Goal: Task Accomplishment & Management: Complete application form

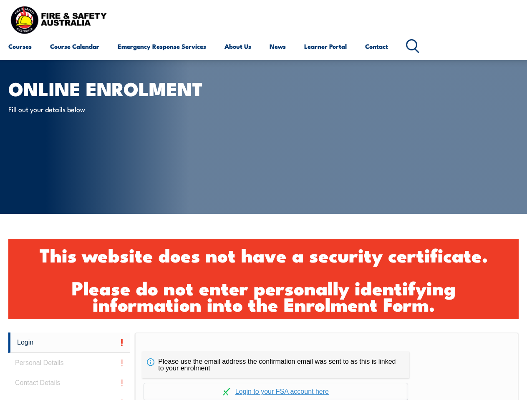
scroll to position [278, 0]
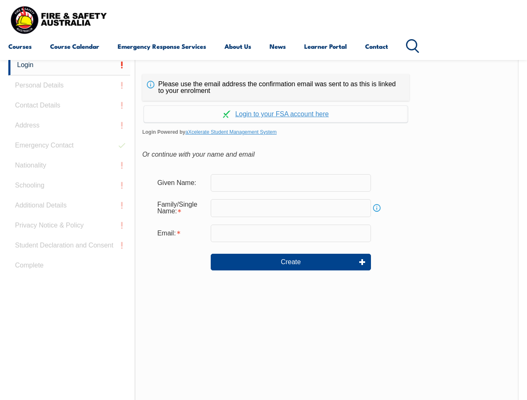
click at [263, 61] on div "Please use the email address the confirmation email was sent to as this is link…" at bounding box center [327, 230] width 384 height 350
click at [263, 228] on input "email" at bounding box center [291, 234] width 160 height 18
click at [69, 65] on link "Login" at bounding box center [69, 65] width 122 height 20
click at [69, 85] on div "Login Personal Details Contact Details Address Emergency Contact Nationality Sc…" at bounding box center [71, 263] width 126 height 417
click at [69, 105] on div "Login Personal Details Contact Details Address Emergency Contact Nationality Sc…" at bounding box center [71, 263] width 126 height 417
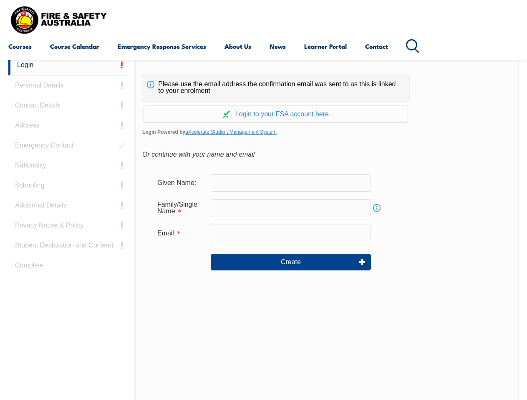
click at [69, 125] on div "Login Personal Details Contact Details Address Emergency Contact Nationality Sc…" at bounding box center [71, 263] width 126 height 417
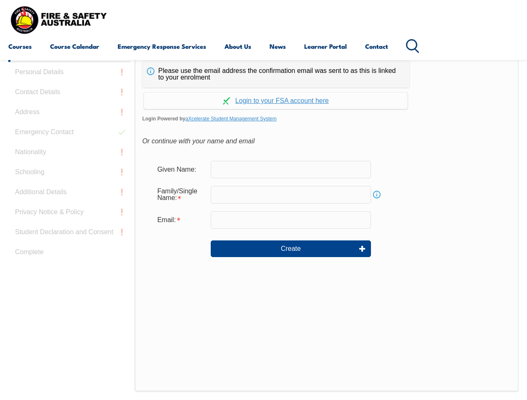
click at [69, 146] on div "Login Personal Details Contact Details Address Emergency Contact Nationality Sc…" at bounding box center [71, 250] width 126 height 417
click at [69, 166] on div "Login Personal Details Contact Details Address Emergency Contact Nationality Sc…" at bounding box center [71, 250] width 126 height 417
click at [69, 186] on div "Login Personal Details Contact Details Address Emergency Contact Nationality Sc…" at bounding box center [71, 250] width 126 height 417
click at [69, 206] on div "Login Personal Details Contact Details Address Emergency Contact Nationality Sc…" at bounding box center [71, 250] width 126 height 417
